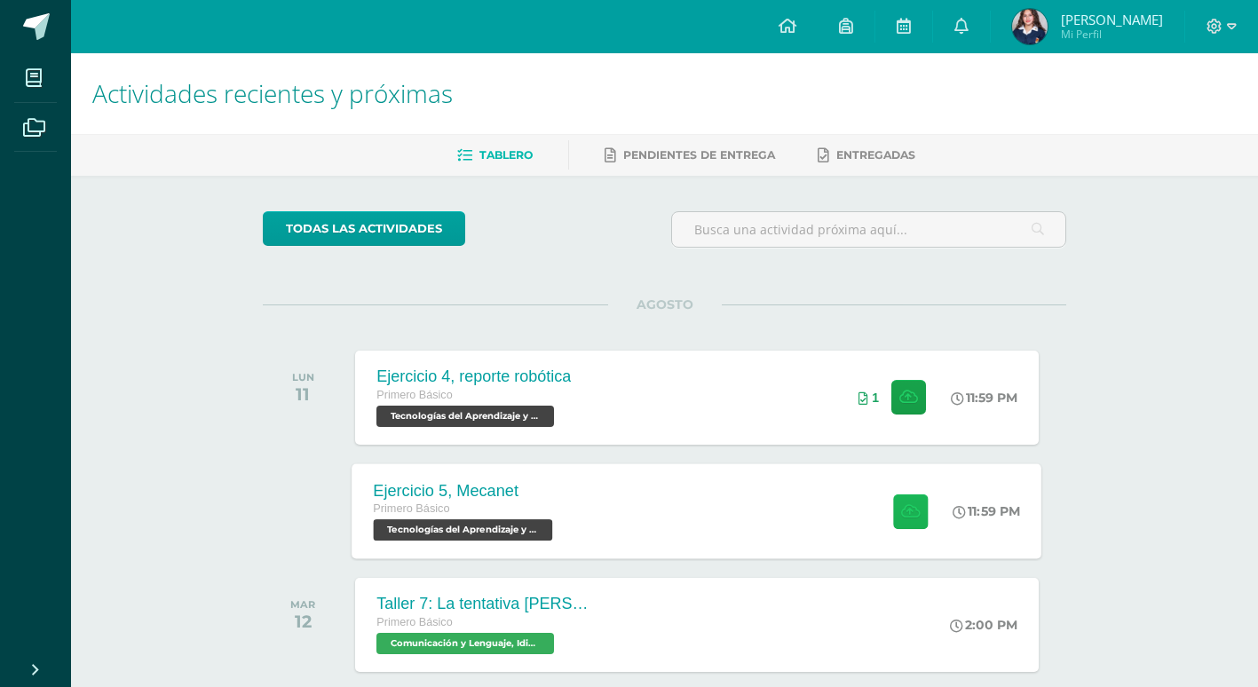
click at [916, 510] on button at bounding box center [910, 511] width 35 height 35
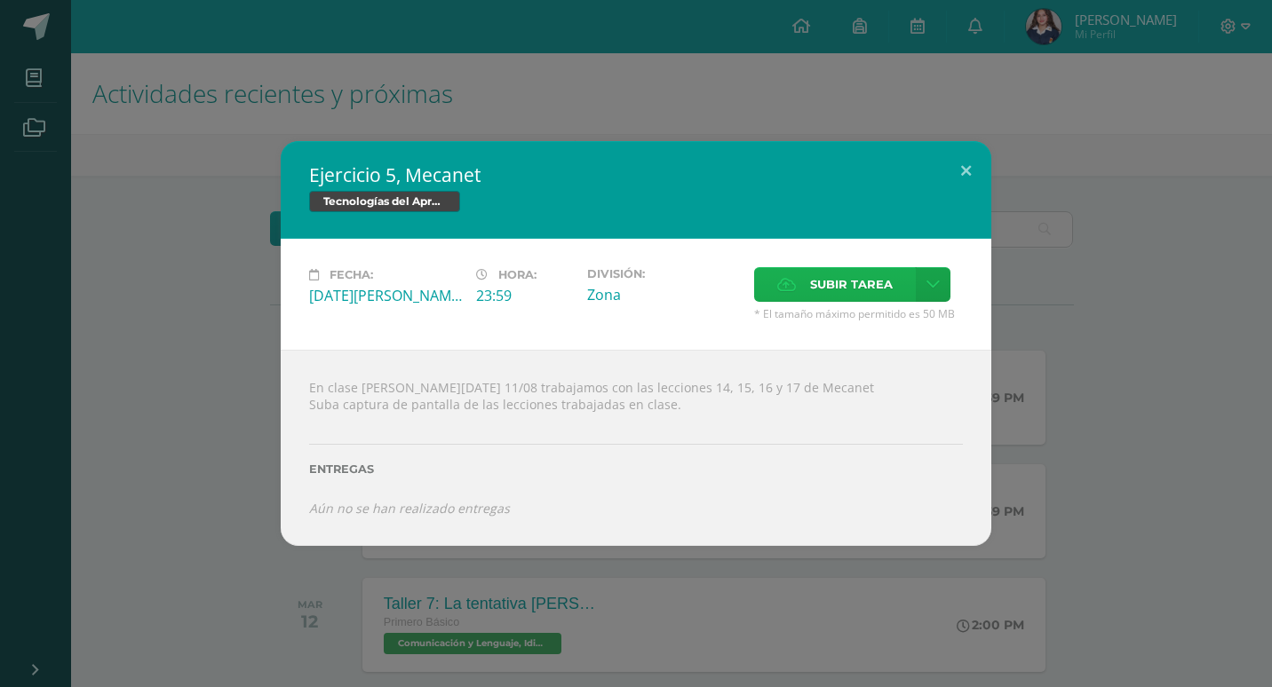
click at [810, 268] on span "Subir tarea" at bounding box center [851, 284] width 83 height 33
click at [0, 0] on input "Subir tarea" at bounding box center [0, 0] width 0 height 0
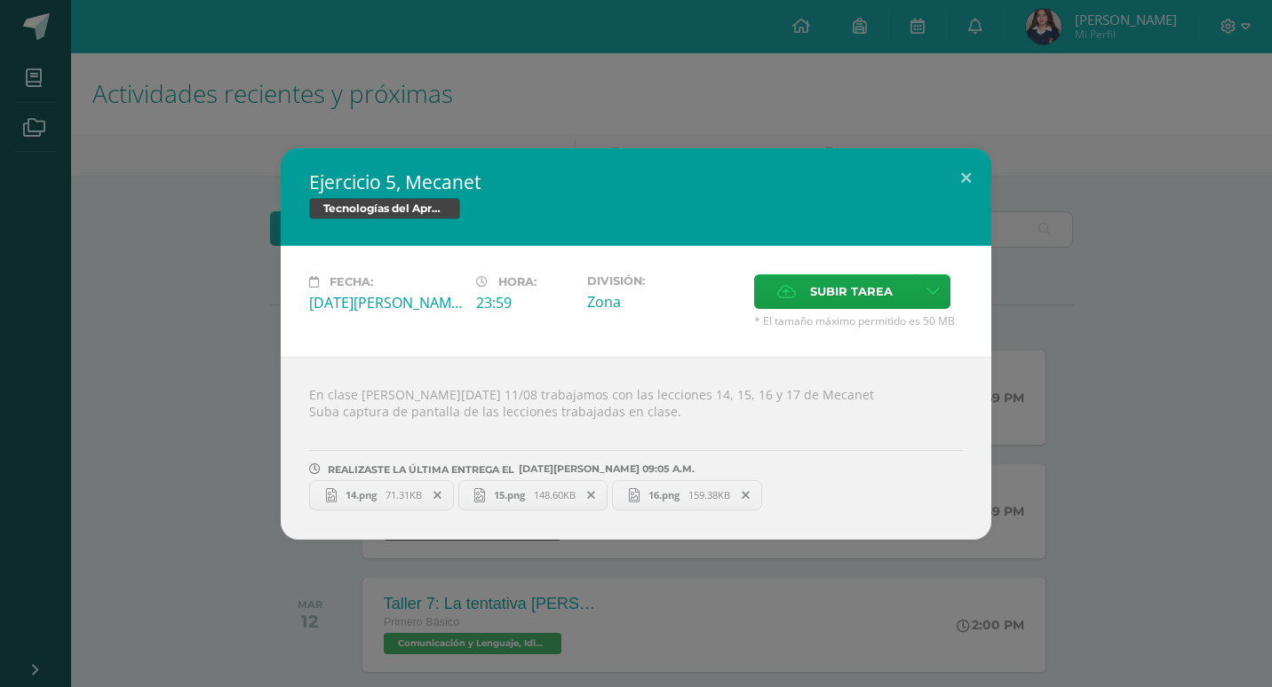
click at [630, 67] on div "Ejercicio 5, Mecanet Tecnologías del Aprendizaje y la Comunicación Fecha: [DATE…" at bounding box center [636, 343] width 1272 height 687
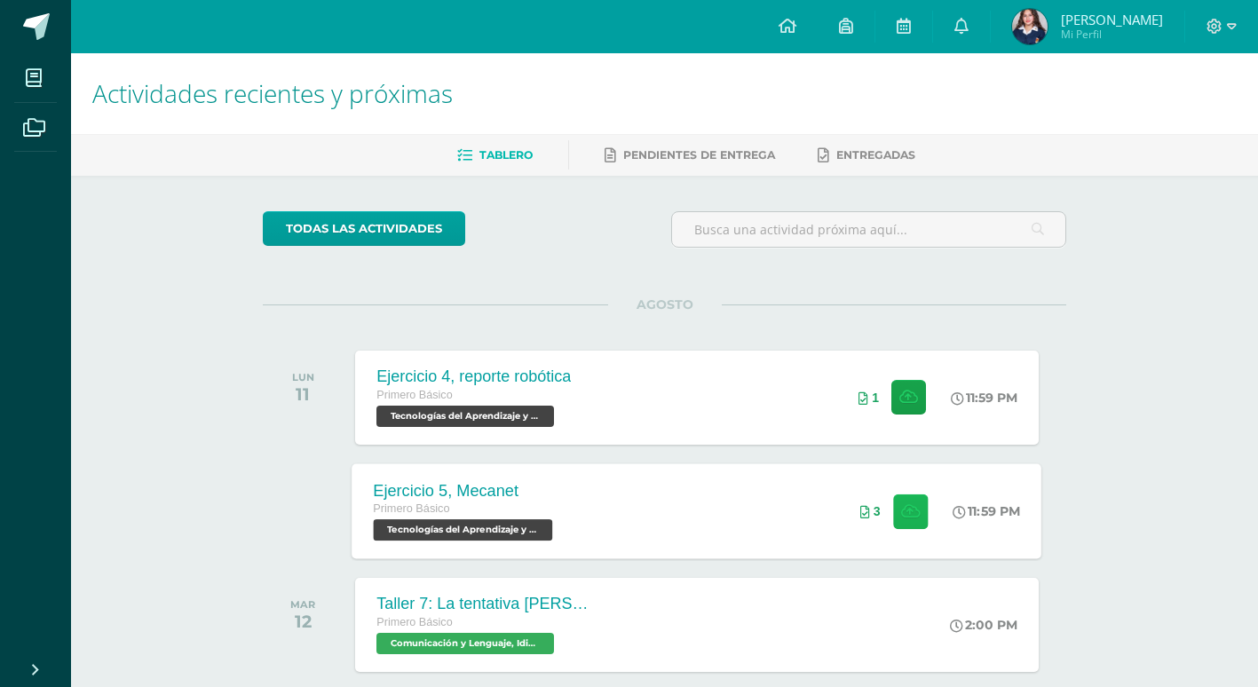
click at [916, 519] on button at bounding box center [910, 511] width 35 height 35
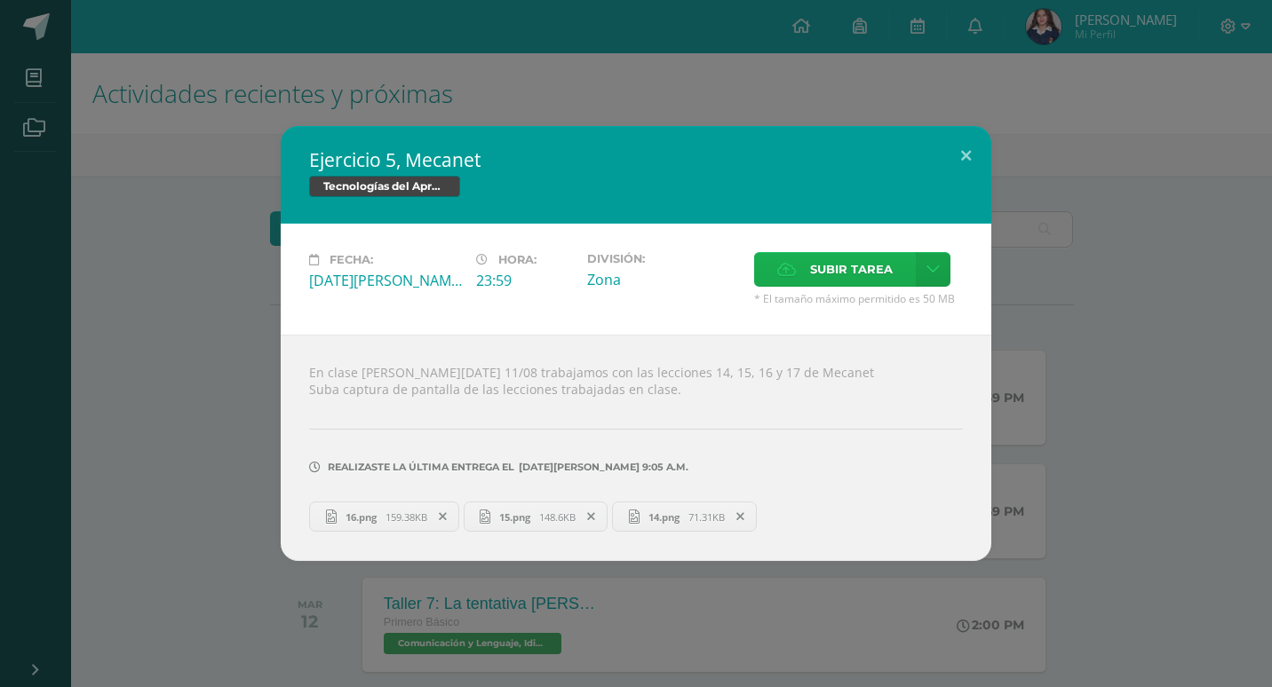
click at [781, 274] on icon at bounding box center [786, 270] width 19 height 12
click at [0, 0] on input "Subir tarea" at bounding box center [0, 0] width 0 height 0
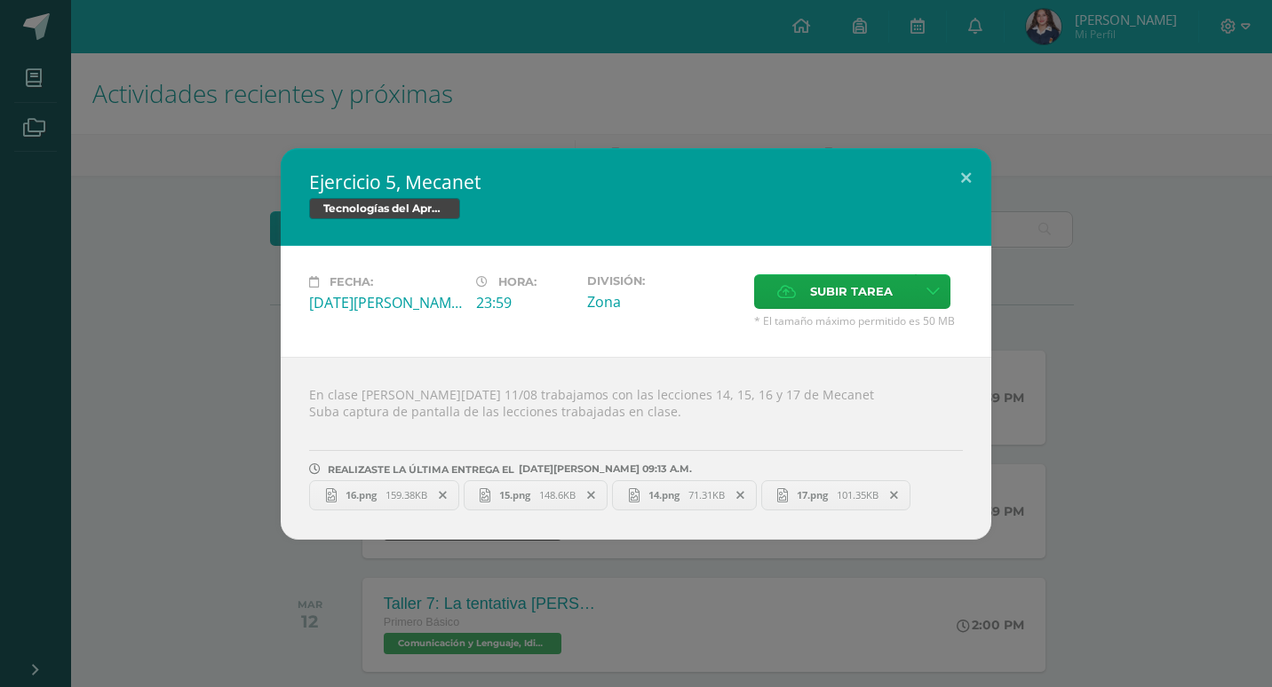
click at [1135, 180] on div "Ejercicio 5, Mecanet Tecnologías del Aprendizaje y la Comunicación Fecha: [DATE…" at bounding box center [635, 344] width 1257 height 392
